Goal: Task Accomplishment & Management: Manage account settings

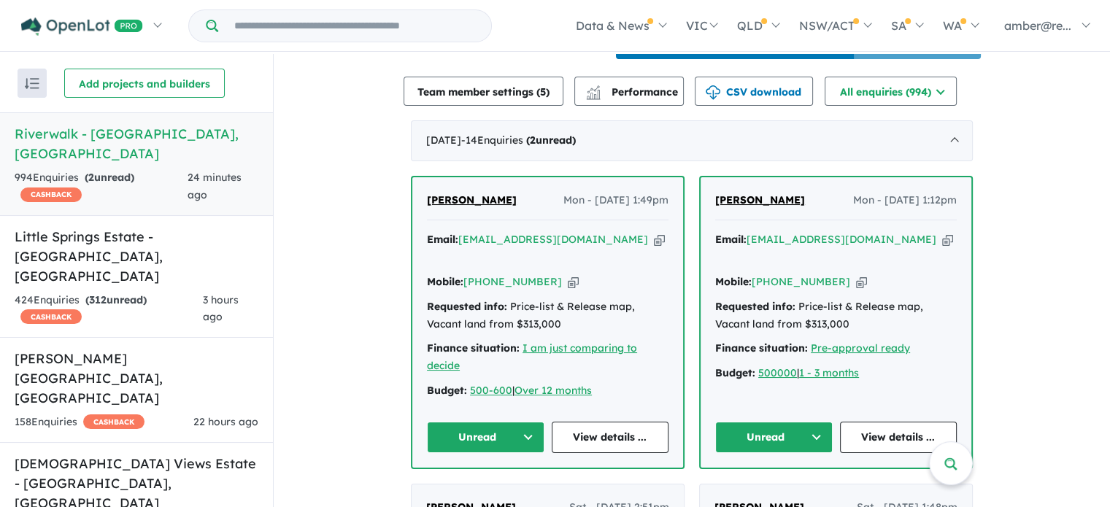
scroll to position [584, 0]
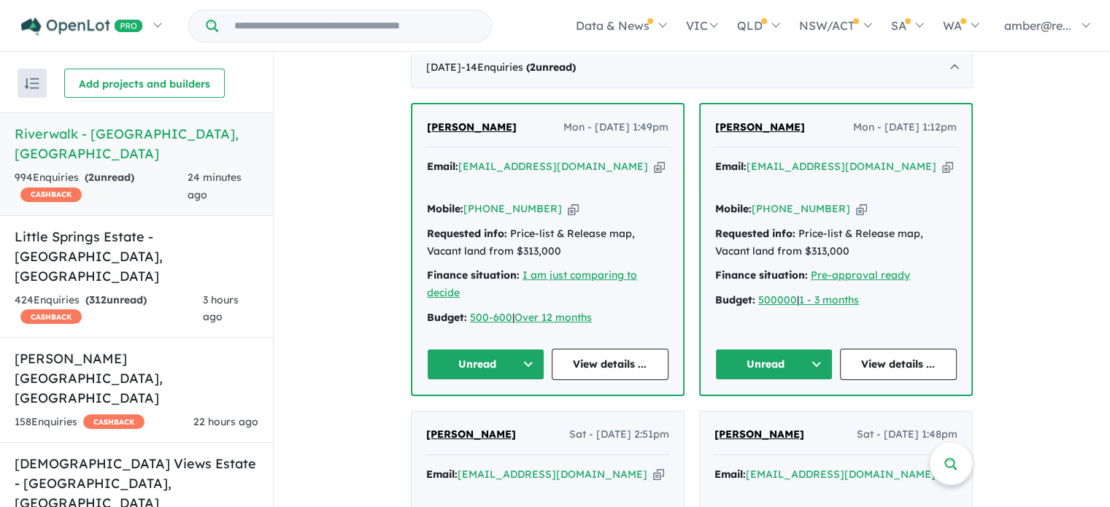
click at [942, 174] on icon "button" at bounding box center [947, 166] width 11 height 15
drag, startPoint x: 879, startPoint y: 180, endPoint x: 1024, endPoint y: 216, distance: 148.9
click at [942, 174] on icon "button" at bounding box center [947, 166] width 11 height 15
click at [876, 379] on link "View details ..." at bounding box center [898, 364] width 117 height 31
click at [885, 370] on link "View details ..." at bounding box center [898, 364] width 117 height 31
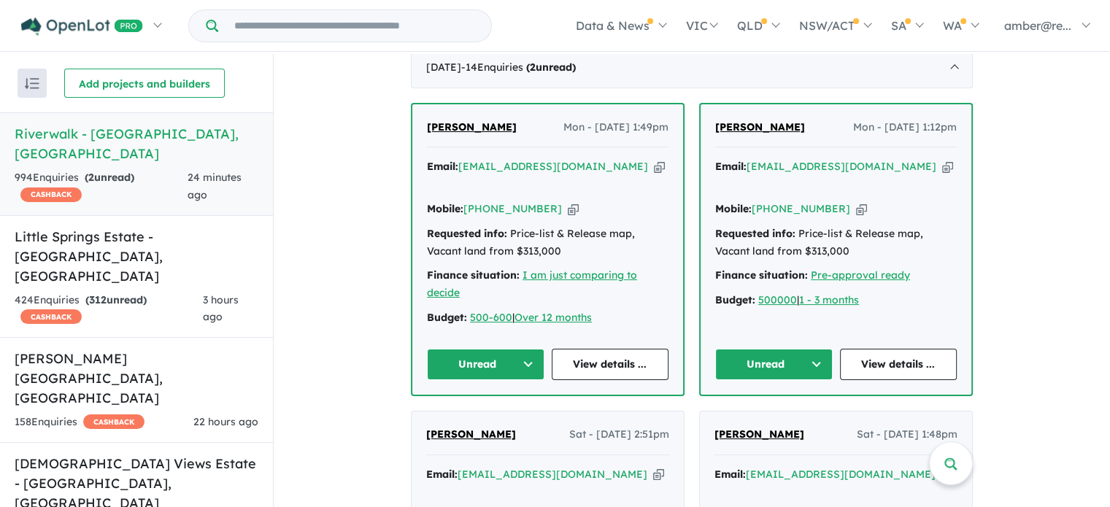
click at [803, 367] on button "Unread" at bounding box center [773, 364] width 117 height 31
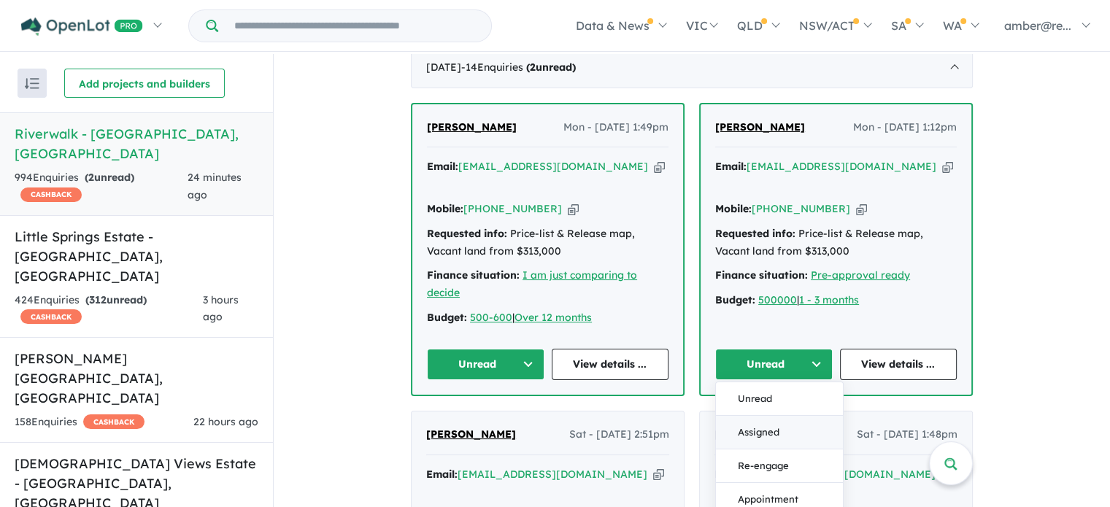
click at [763, 434] on button "Assigned" at bounding box center [779, 433] width 127 height 34
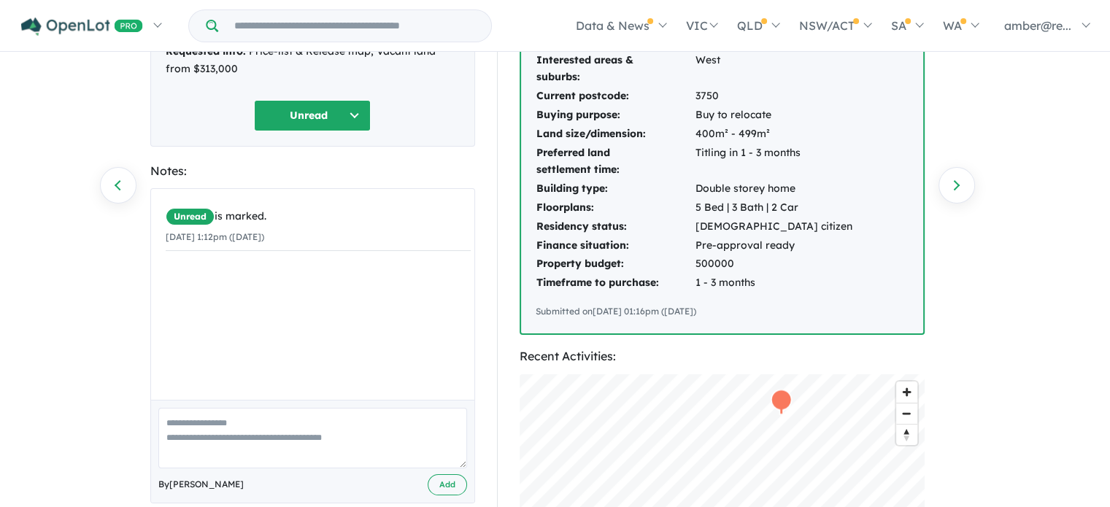
scroll to position [73, 0]
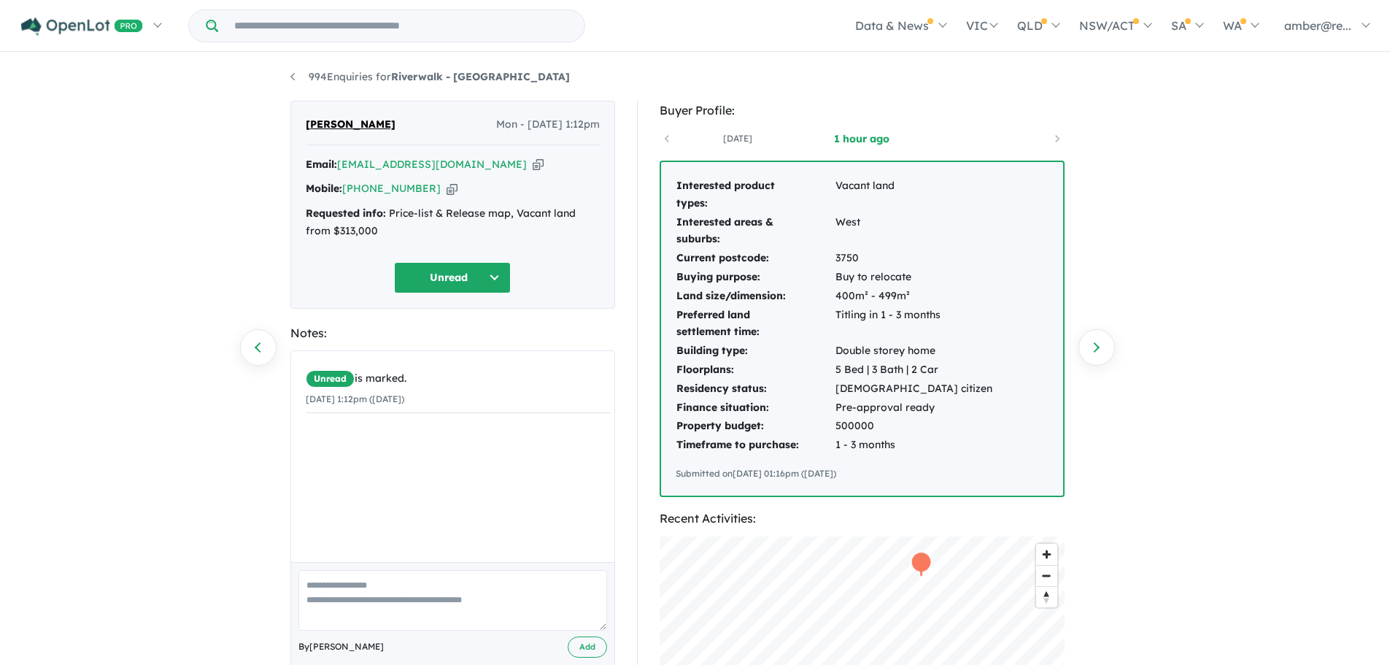
drag, startPoint x: 479, startPoint y: 277, endPoint x: 479, endPoint y: 290, distance: 13.2
click at [479, 277] on button "Unread" at bounding box center [452, 277] width 117 height 31
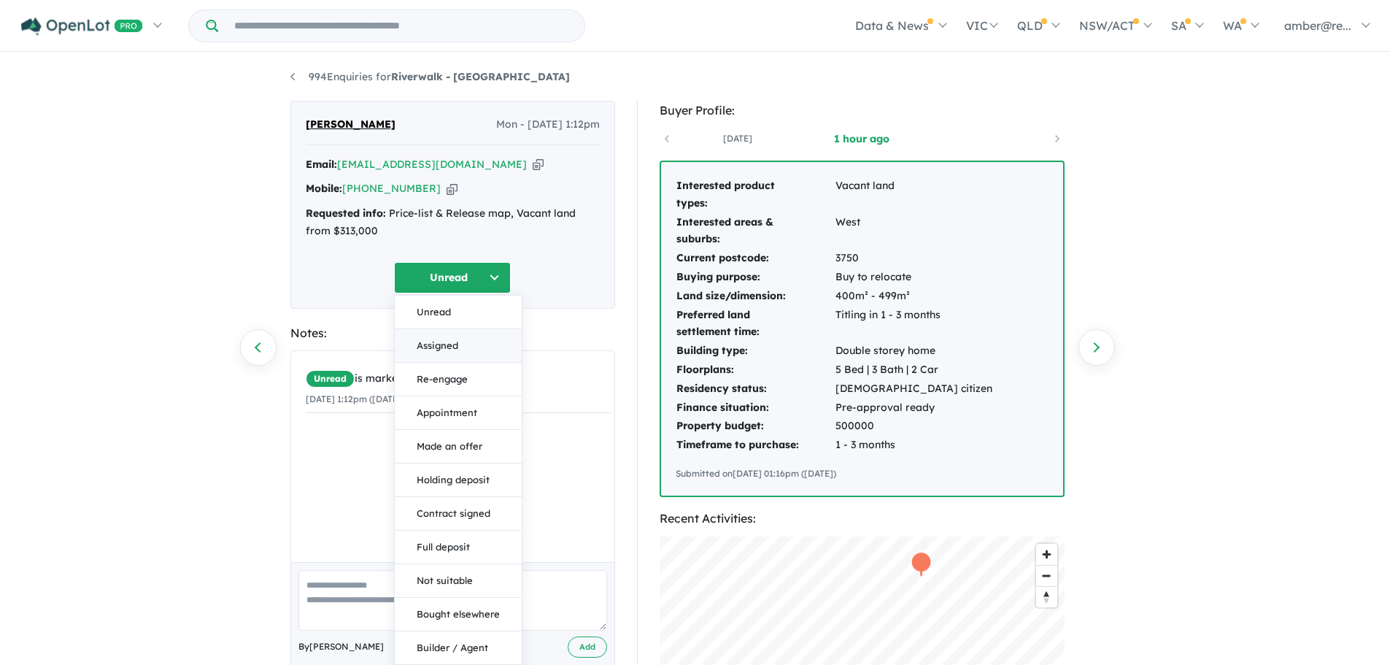
click at [481, 336] on button "Assigned" at bounding box center [458, 346] width 127 height 34
